Goal: Information Seeking & Learning: Learn about a topic

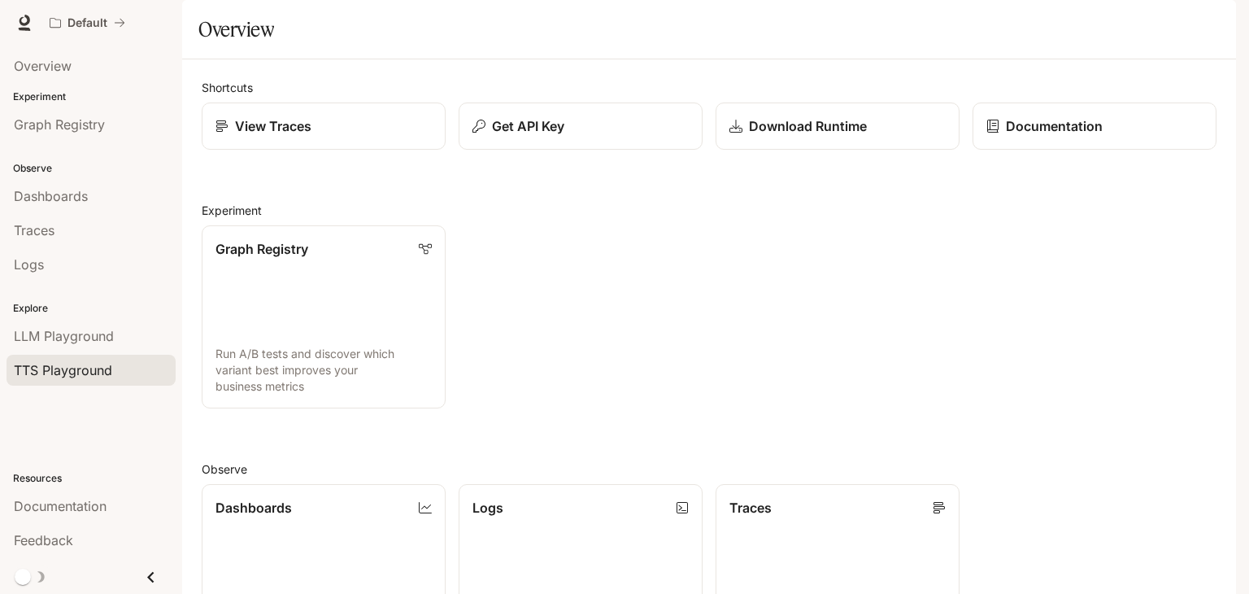
click at [81, 368] on span "TTS Playground" at bounding box center [63, 370] width 98 height 20
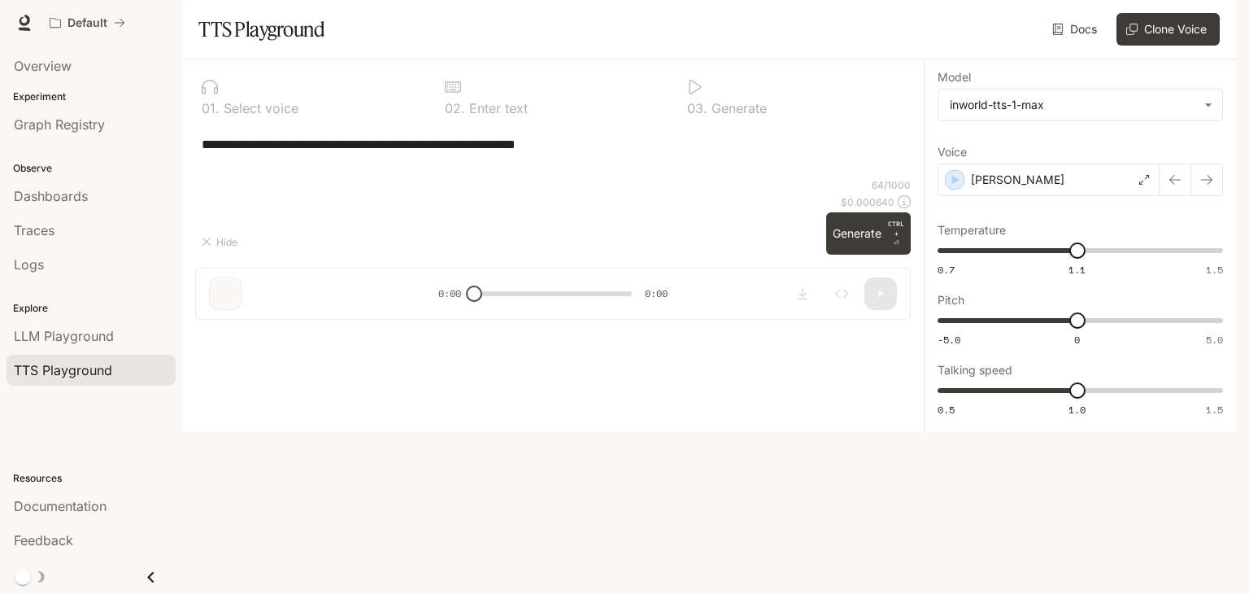
type textarea "**********"
type input "***"
